Goal: Task Accomplishment & Management: Use online tool/utility

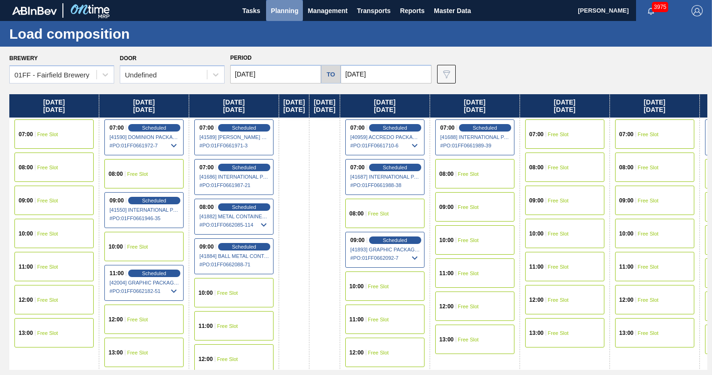
click at [283, 9] on span "Planning" at bounding box center [284, 10] width 27 height 11
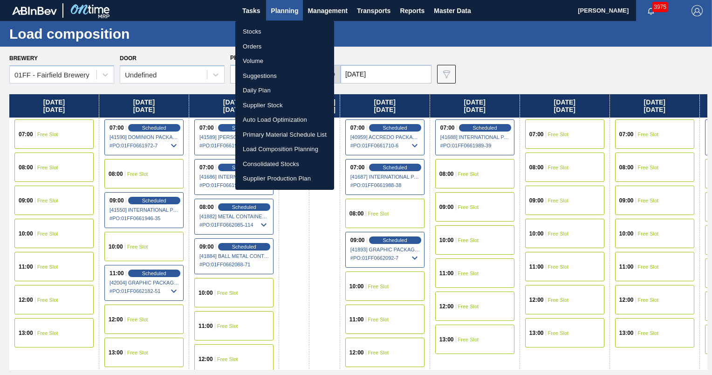
click at [264, 145] on li "Load Composition Planning" at bounding box center [284, 149] width 99 height 15
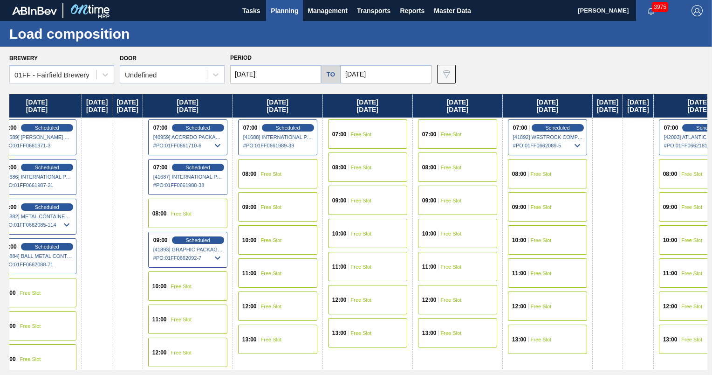
drag, startPoint x: 456, startPoint y: 109, endPoint x: 235, endPoint y: 101, distance: 221.0
click at [235, 101] on div "[DATE] 07:00 Free Slot 08:00 Free Slot 09:00 Free Slot 10:00 Free Slot 11:00 Fr…" at bounding box center [358, 231] width 698 height 275
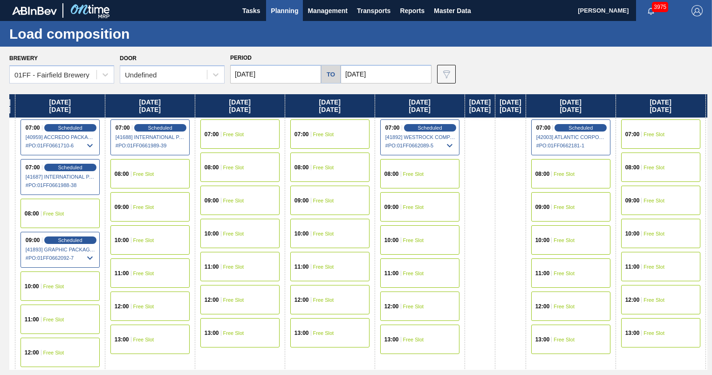
drag, startPoint x: 400, startPoint y: 109, endPoint x: 263, endPoint y: 100, distance: 137.8
click at [263, 100] on div "[DATE] 07:00 Free Slot 08:00 Free Slot 09:00 Free Slot 10:00 Free Slot 11:00 Fr…" at bounding box center [358, 231] width 698 height 275
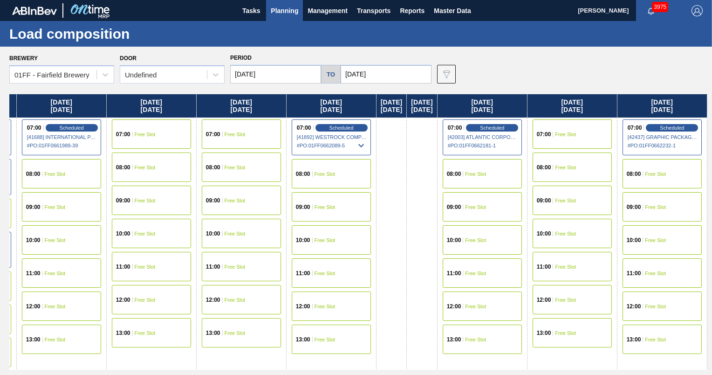
drag, startPoint x: 409, startPoint y: 108, endPoint x: 168, endPoint y: 104, distance: 240.4
click at [168, 104] on div "[DATE] 07:00 Free Slot 08:00 Free Slot 09:00 Free Slot 10:00 Free Slot 11:00 Fr…" at bounding box center [358, 231] width 698 height 275
click at [213, 106] on div "[DATE]" at bounding box center [241, 105] width 89 height 23
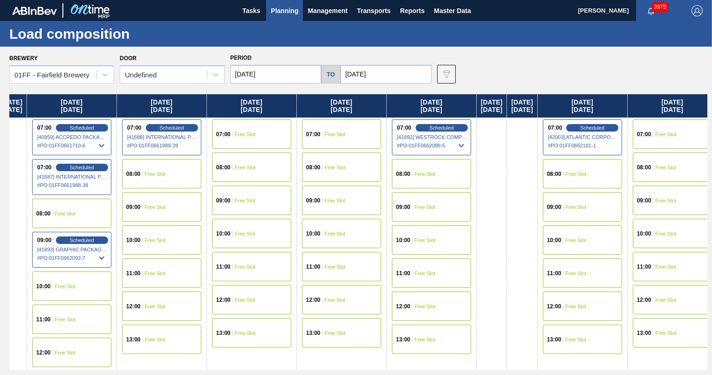
scroll to position [0, 313]
drag, startPoint x: 55, startPoint y: 101, endPoint x: 211, endPoint y: 94, distance: 156.2
click at [211, 94] on div "[DATE] 07:00 Free Slot 08:00 Free Slot 09:00 Free Slot 10:00 Free Slot 11:00 Fr…" at bounding box center [358, 231] width 698 height 275
click at [105, 146] on icon at bounding box center [102, 144] width 6 height 3
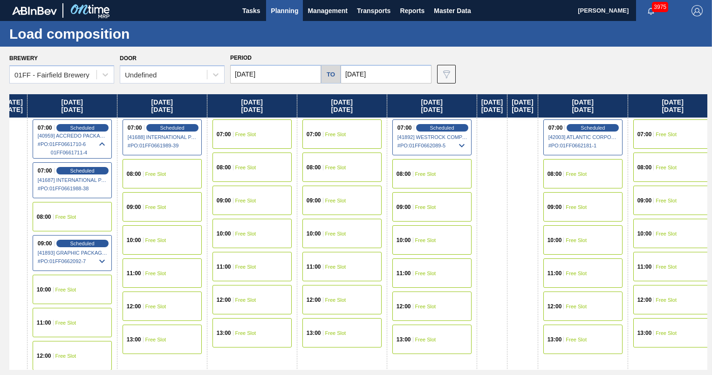
click at [99, 150] on span "# PO : 01FF0661710-6" at bounding box center [73, 143] width 70 height 11
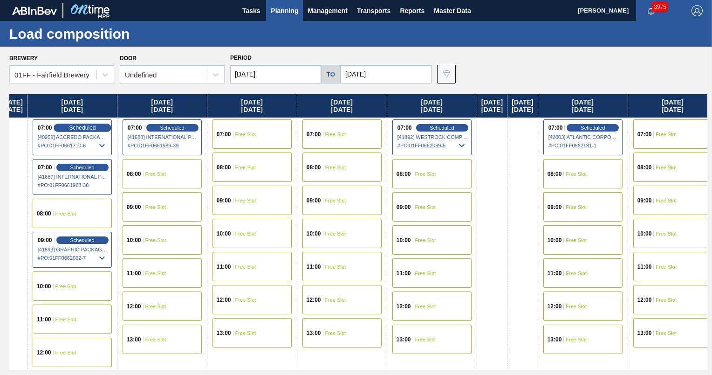
click at [95, 128] on span "Scheduled" at bounding box center [82, 127] width 27 height 6
click at [104, 145] on span "# PO : 01FF0661710-6" at bounding box center [73, 145] width 70 height 11
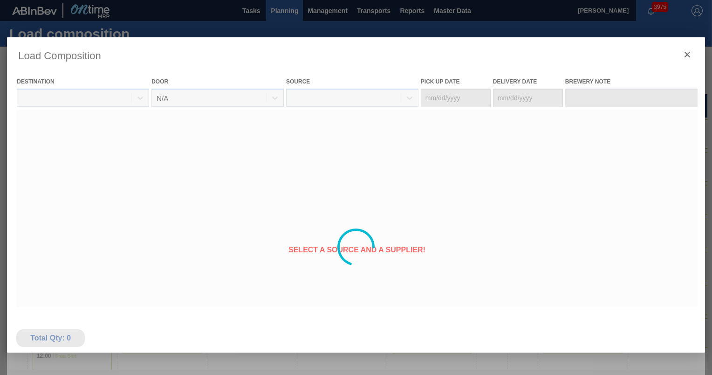
type Date "[DATE]"
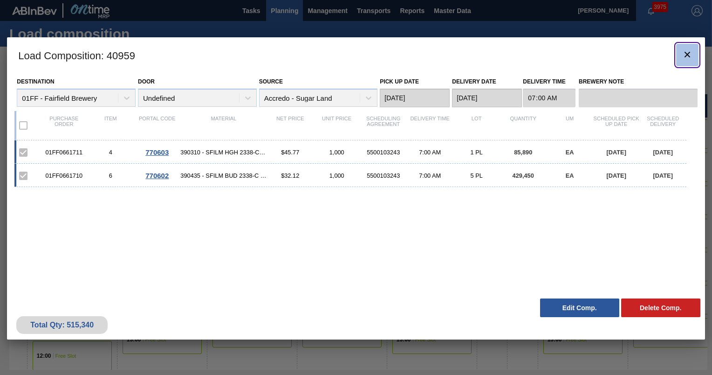
click at [692, 57] on icon "botão de ícone" at bounding box center [686, 54] width 11 height 11
